Goal: Task Accomplishment & Management: Complete application form

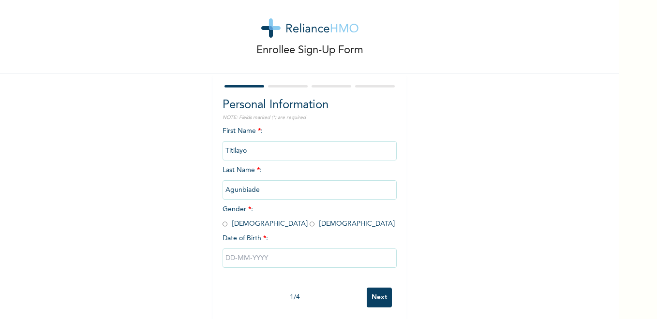
scroll to position [21, 0]
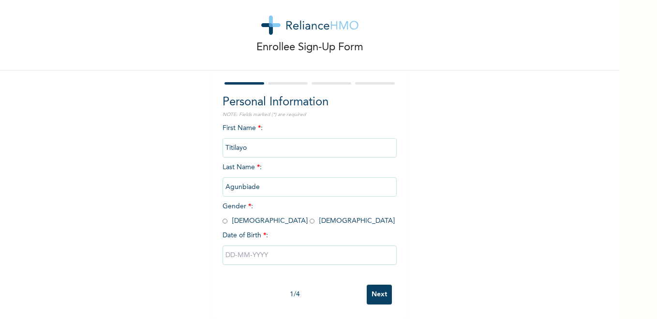
click at [323, 139] on input "Titilayo" at bounding box center [309, 147] width 174 height 19
click at [309, 217] on input "radio" at bounding box center [311, 221] width 5 height 9
radio input "true"
click at [250, 246] on input "text" at bounding box center [309, 255] width 174 height 19
select select "7"
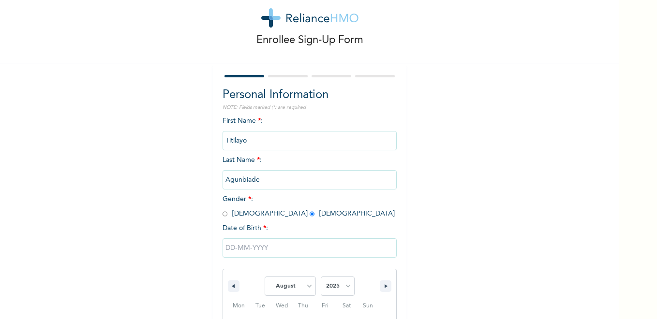
scroll to position [120, 0]
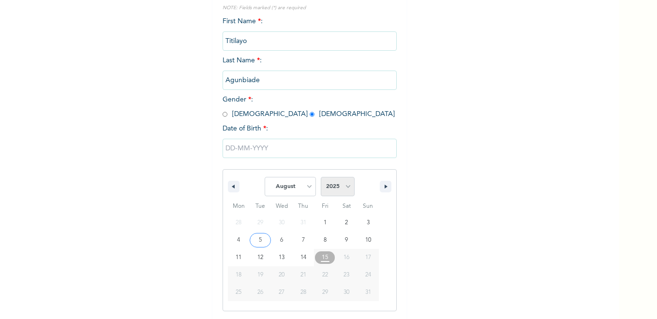
click at [340, 187] on select "2025 2024 2023 2022 2021 2020 2019 2018 2017 2016 2015 2014 2013 2012 2011 2010…" at bounding box center [338, 186] width 34 height 19
select select "1998"
click at [321, 177] on select "2025 2024 2023 2022 2021 2020 2019 2018 2017 2016 2015 2014 2013 2012 2011 2010…" at bounding box center [338, 186] width 34 height 19
click at [309, 186] on select "January February March April May June July August September October November De…" at bounding box center [290, 186] width 51 height 19
select select "0"
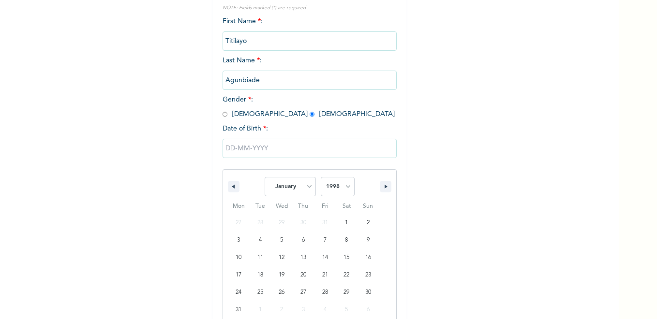
click at [265, 177] on select "January February March April May June July August September October November De…" at bounding box center [290, 186] width 51 height 19
type input "[DATE]"
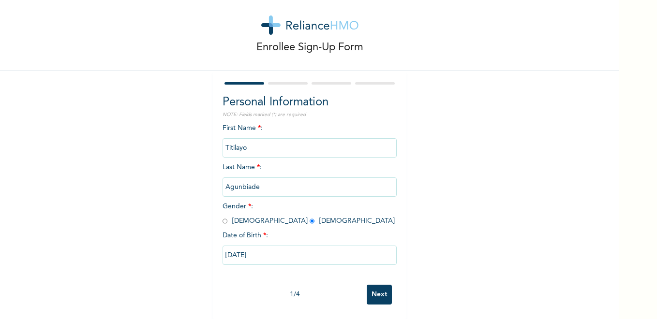
click at [373, 285] on input "Next" at bounding box center [379, 295] width 25 height 20
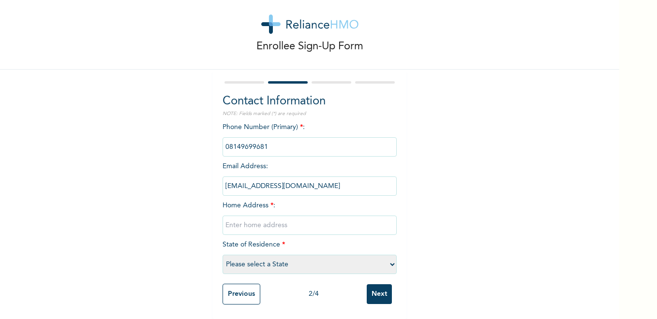
click at [295, 221] on input "text" at bounding box center [309, 225] width 174 height 19
type input "[STREET_ADDRESS]"
click at [277, 255] on select "Please select a State [PERSON_NAME] (FCT) [PERSON_NAME] Ibom [GEOGRAPHIC_DATA] …" at bounding box center [309, 264] width 174 height 19
select select "25"
click at [222, 255] on select "Please select a State [PERSON_NAME] (FCT) [PERSON_NAME] Ibom [GEOGRAPHIC_DATA] …" at bounding box center [309, 264] width 174 height 19
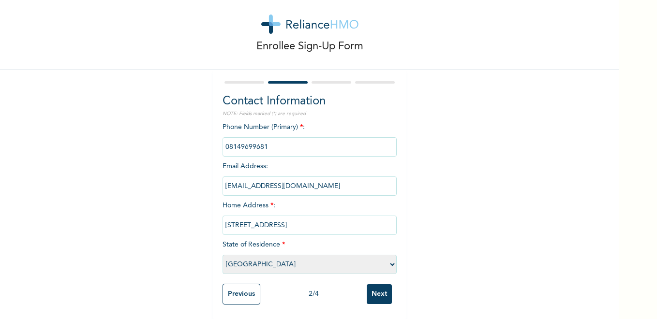
click at [373, 292] on input "Next" at bounding box center [379, 294] width 25 height 20
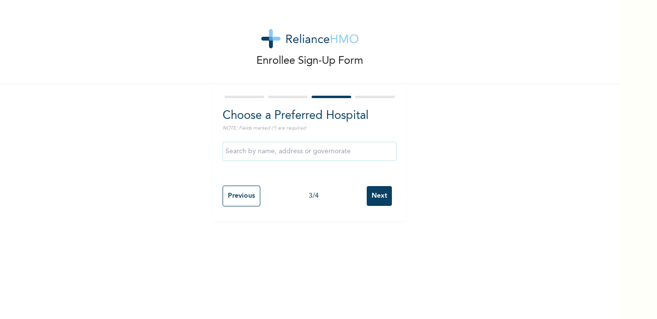
scroll to position [0, 0]
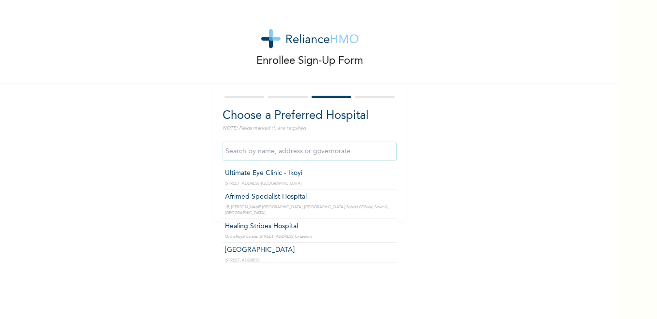
click at [293, 158] on input "text" at bounding box center [309, 151] width 174 height 19
click at [506, 149] on div "Enrollee Sign-Up Form Choose a Preferred Hospital NOTE: Fields marked (*) are r…" at bounding box center [309, 110] width 619 height 221
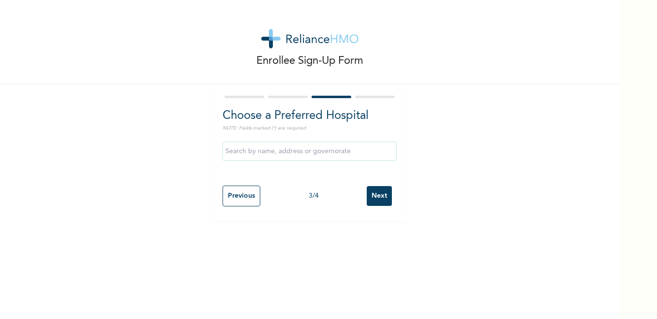
click at [342, 154] on input "text" at bounding box center [309, 151] width 174 height 19
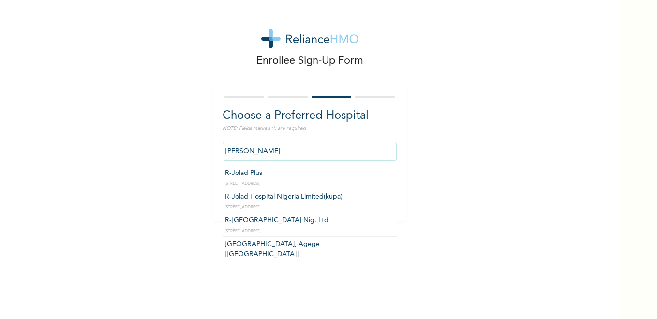
type input "R-[GEOGRAPHIC_DATA] Nig. Ltd"
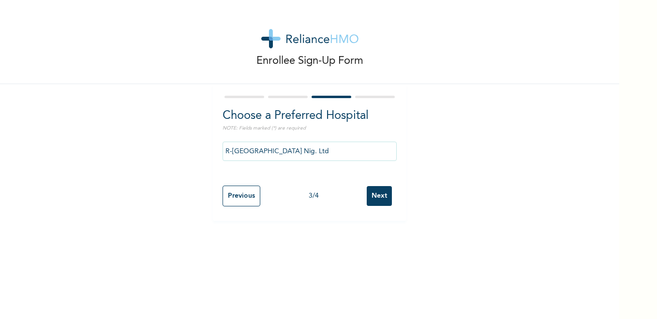
click at [371, 193] on input "Next" at bounding box center [379, 196] width 25 height 20
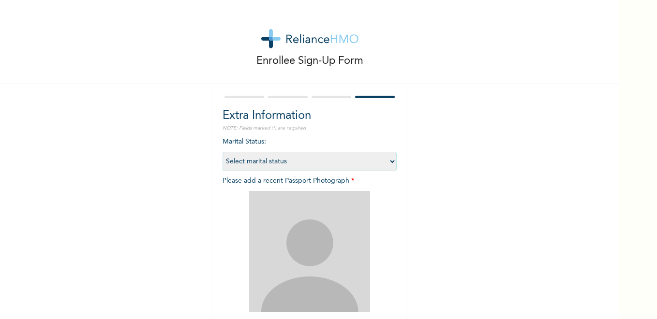
click at [303, 163] on select "Select marital status [DEMOGRAPHIC_DATA] Married [DEMOGRAPHIC_DATA] Widow/[DEMO…" at bounding box center [309, 161] width 174 height 19
select select "1"
click at [222, 152] on select "Select marital status [DEMOGRAPHIC_DATA] Married [DEMOGRAPHIC_DATA] Widow/[DEMO…" at bounding box center [309, 161] width 174 height 19
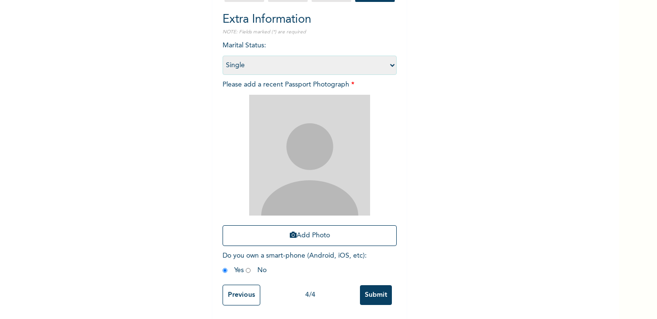
scroll to position [97, 0]
click at [222, 270] on input "radio" at bounding box center [224, 269] width 5 height 9
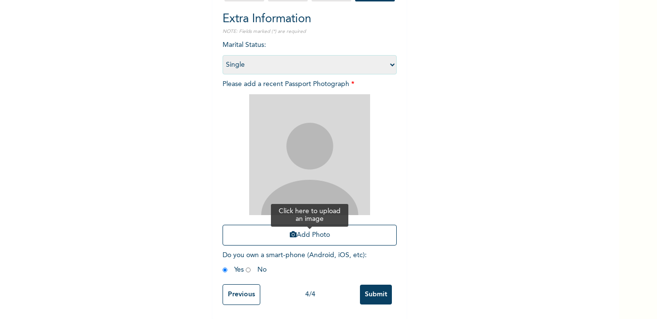
click at [301, 230] on button "Add Photo" at bounding box center [309, 235] width 174 height 21
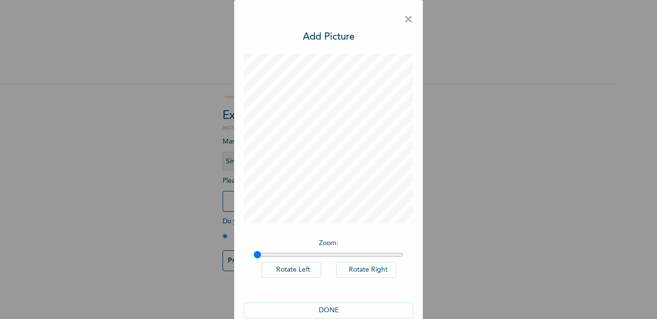
click at [328, 310] on button "DONE" at bounding box center [328, 311] width 169 height 16
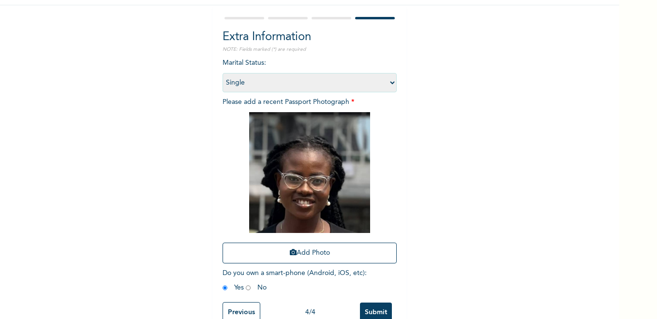
scroll to position [104, 0]
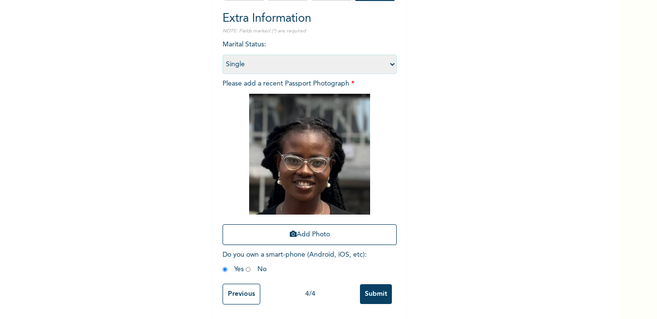
click at [371, 286] on input "Submit" at bounding box center [376, 294] width 32 height 20
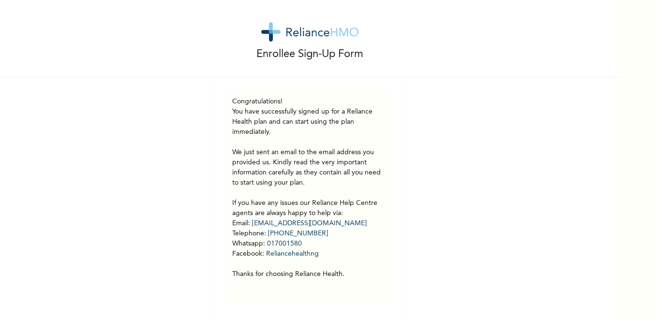
scroll to position [0, 0]
